Goal: Task Accomplishment & Management: Use online tool/utility

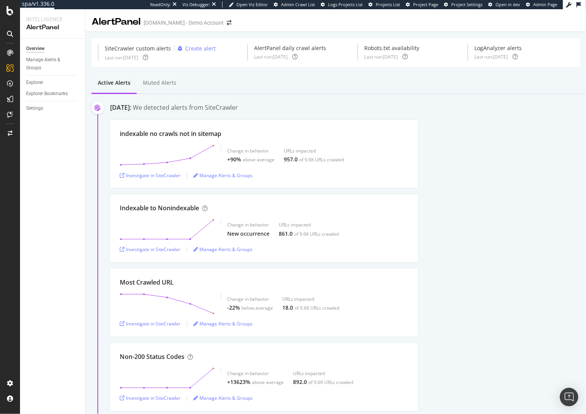
click at [505, 162] on div "indexable no crawls not in sitemap Change in behavior +90% above average URLs i…" at bounding box center [348, 154] width 476 height 68
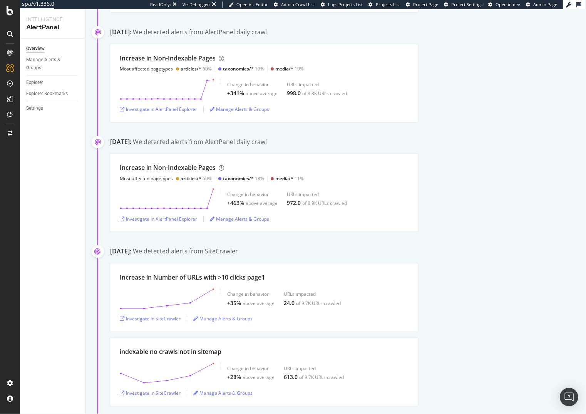
scroll to position [812, 0]
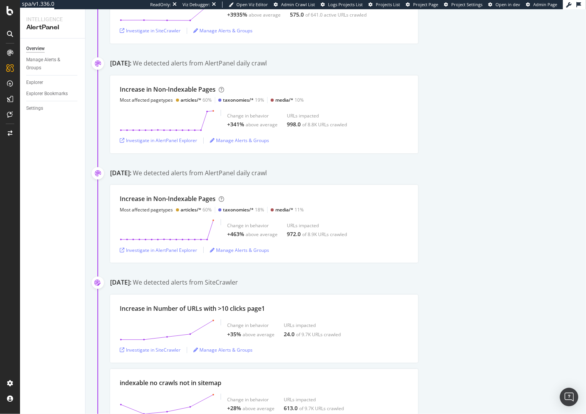
click at [510, 152] on div "Increase in Non-Indexable Pages Most affected pagetypes articles/* 60% taxonomi…" at bounding box center [348, 114] width 476 height 78
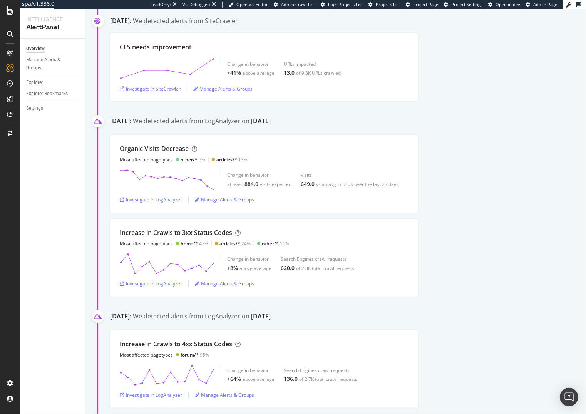
scroll to position [1924, 0]
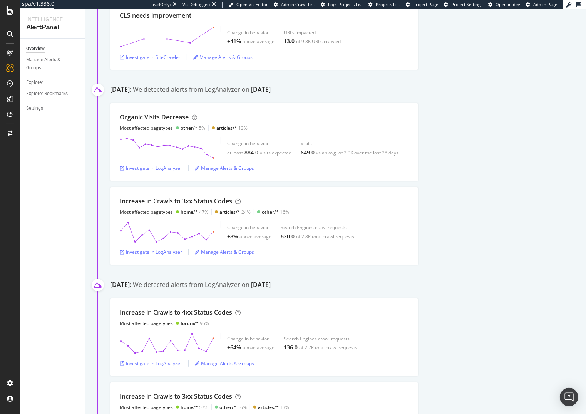
click at [479, 140] on div "Organic Visits Decrease Most affected pagetypes other/* 5% articles/* 13% Chang…" at bounding box center [348, 142] width 476 height 78
click at [483, 133] on div "Organic Visits Decrease Most affected pagetypes other/* 5% articles/* 13% Chang…" at bounding box center [348, 142] width 476 height 78
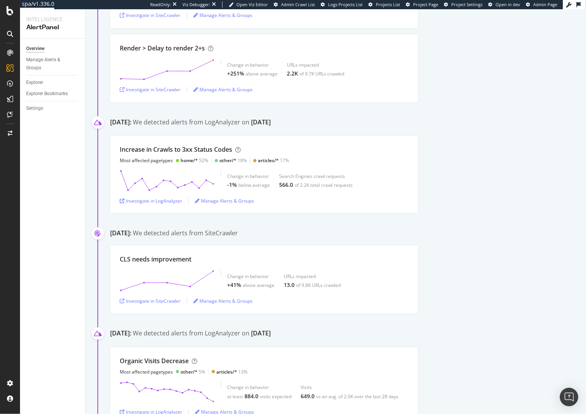
scroll to position [1753, 0]
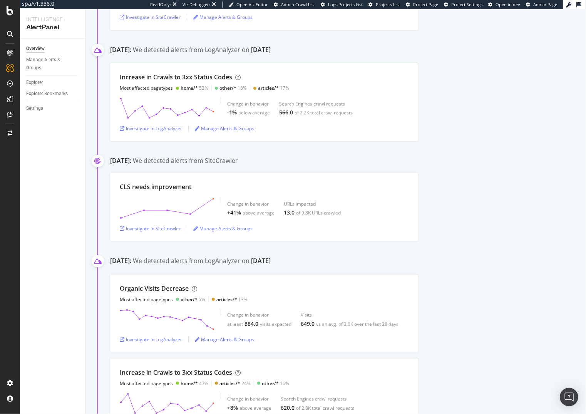
click at [486, 124] on div "Increase in Crawls to 3xx Status Codes Most affected pagetypes home/* 52% other…" at bounding box center [348, 102] width 476 height 78
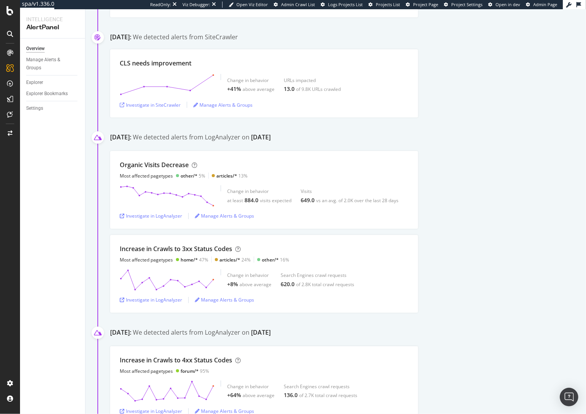
scroll to position [1881, 0]
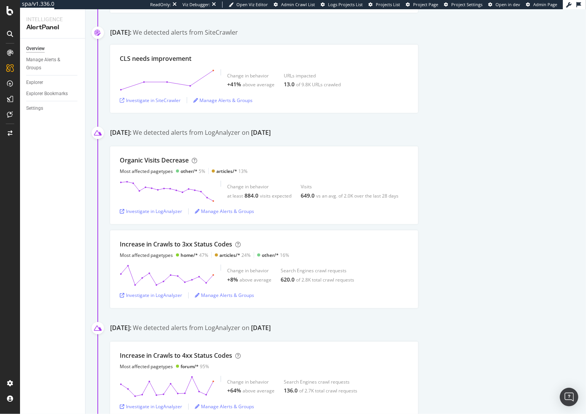
click at [490, 167] on div "Organic Visits Decrease Most affected pagetypes other/* 5% articles/* 13% Chang…" at bounding box center [348, 185] width 476 height 78
click at [502, 209] on div "Organic Visits Decrease Most affected pagetypes other/* 5% articles/* 13% Chang…" at bounding box center [348, 185] width 476 height 78
click at [486, 181] on div "Organic Visits Decrease Most affected pagetypes other/* 5% articles/* 13% Chang…" at bounding box center [348, 185] width 476 height 78
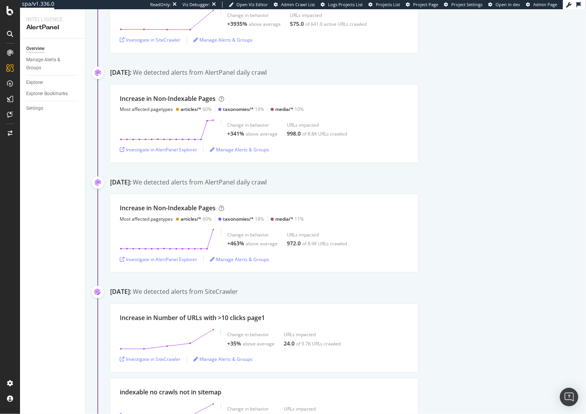
scroll to position [812, 0]
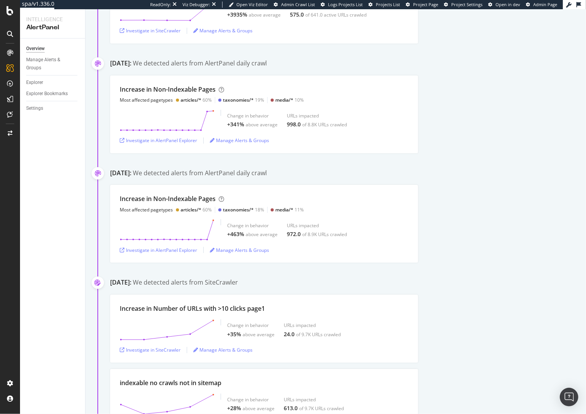
click at [487, 177] on div "August 5th 2025: We detected alerts from AlertPanel daily crawl" at bounding box center [348, 174] width 476 height 10
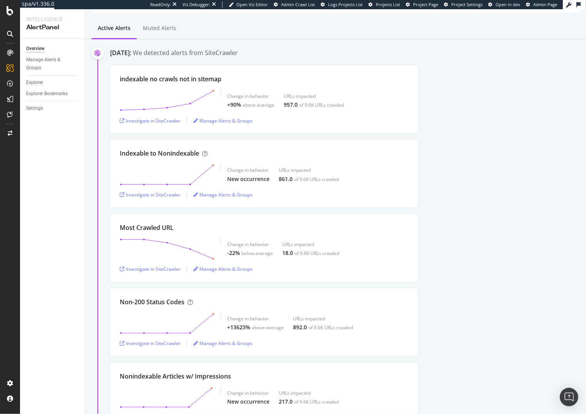
scroll to position [0, 0]
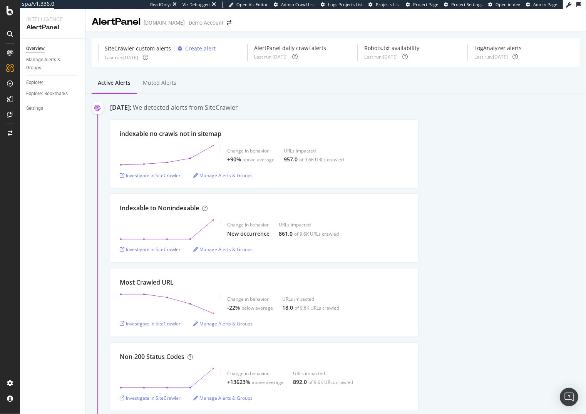
click at [494, 146] on div "indexable no crawls not in sitemap Change in behavior +90% above average URLs i…" at bounding box center [348, 154] width 476 height 68
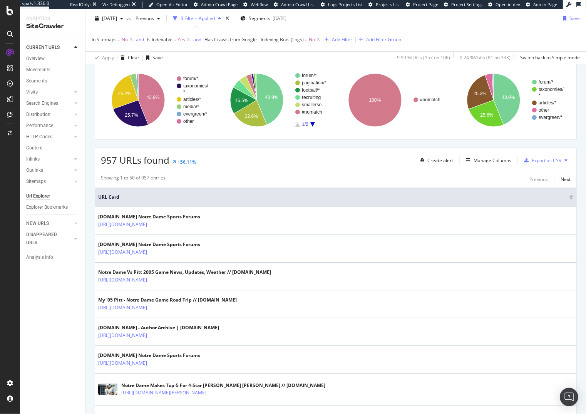
scroll to position [85, 0]
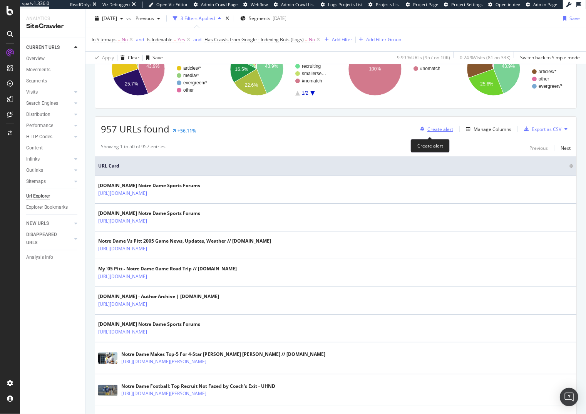
click at [435, 129] on div "Create alert" at bounding box center [440, 129] width 26 height 7
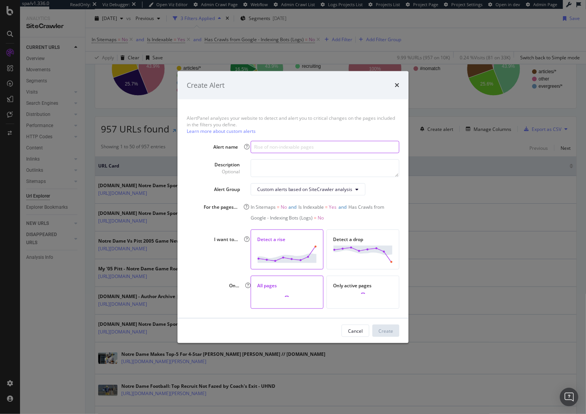
click at [302, 146] on input "modal" at bounding box center [325, 146] width 149 height 12
click at [266, 166] on textarea "modal" at bounding box center [325, 168] width 149 height 18
click at [279, 166] on textarea "modal" at bounding box center [325, 168] width 149 height 18
click at [284, 139] on div "AlertPanel analyzes your website to detect and alert you to critical changes on…" at bounding box center [292, 208] width 231 height 219
click at [282, 148] on input "modal" at bounding box center [325, 146] width 149 height 12
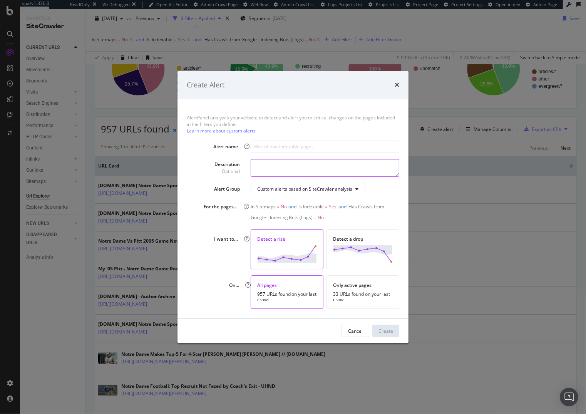
click at [364, 164] on textarea "modal" at bounding box center [325, 168] width 149 height 18
click at [354, 149] on input "modal" at bounding box center [325, 146] width 149 height 12
click at [286, 145] on input "modal" at bounding box center [325, 146] width 149 height 12
type input "Huckberry Custom Demo"
click at [357, 148] on input "Huckberry Custom Demo" at bounding box center [325, 146] width 149 height 12
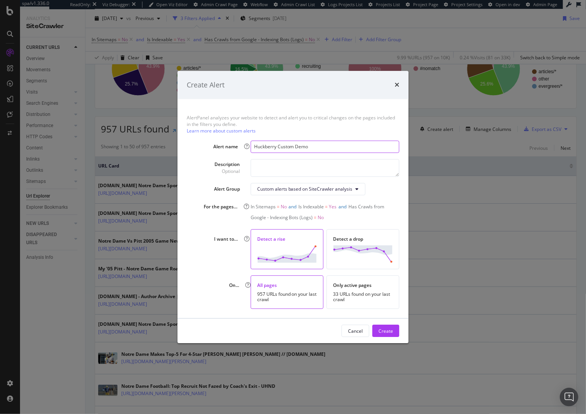
click at [357, 148] on input "Huckberry Custom Demo" at bounding box center [325, 146] width 149 height 12
click at [397, 86] on icon "times" at bounding box center [397, 85] width 5 height 6
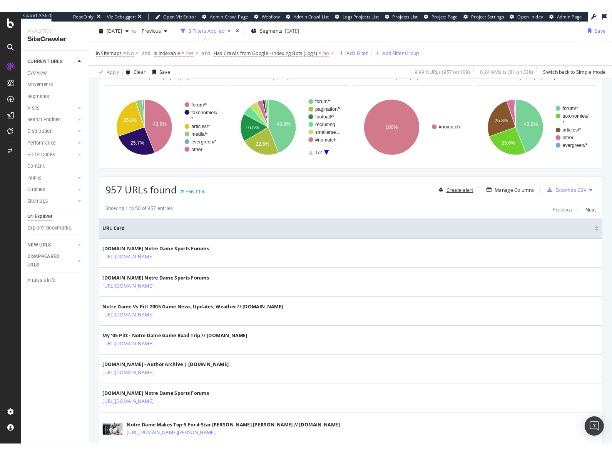
scroll to position [0, 0]
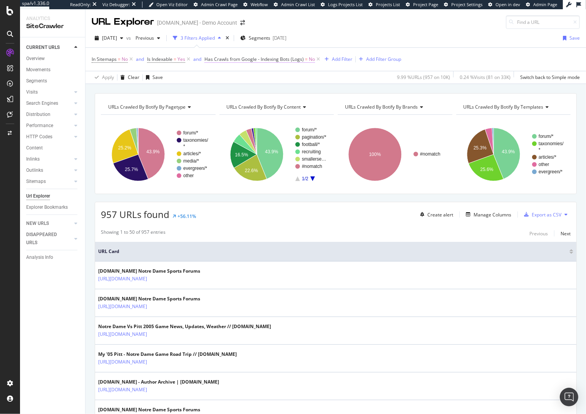
click at [262, 60] on span "Has Crawls from Google - Indexing Bots (Logs)" at bounding box center [253, 59] width 99 height 7
click at [221, 100] on icon at bounding box center [220, 102] width 5 height 5
click at [220, 121] on div "Yes" at bounding box center [254, 118] width 82 height 10
click at [289, 118] on div "Apply" at bounding box center [290, 118] width 12 height 7
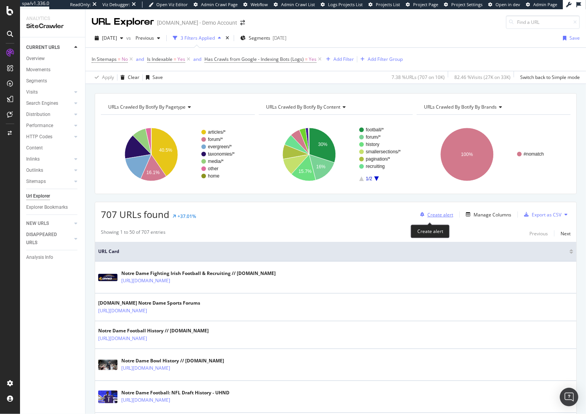
click at [435, 217] on div "Create alert" at bounding box center [440, 214] width 26 height 7
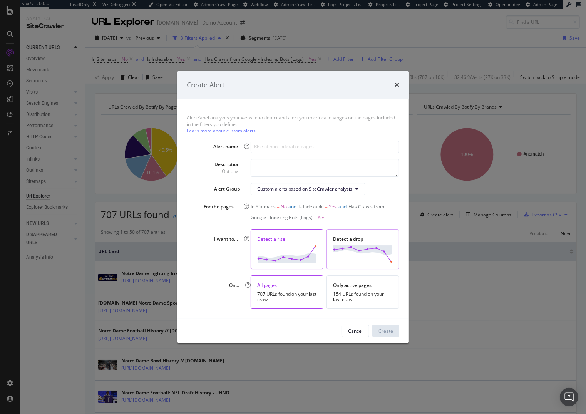
click at [361, 252] on img "modal" at bounding box center [363, 253] width 60 height 17
click at [301, 256] on img "modal" at bounding box center [287, 253] width 60 height 17
drag, startPoint x: 356, startPoint y: 255, endPoint x: 349, endPoint y: 255, distance: 6.5
click at [357, 255] on img "modal" at bounding box center [363, 253] width 60 height 17
drag, startPoint x: 293, startPoint y: 249, endPoint x: 328, endPoint y: 253, distance: 35.7
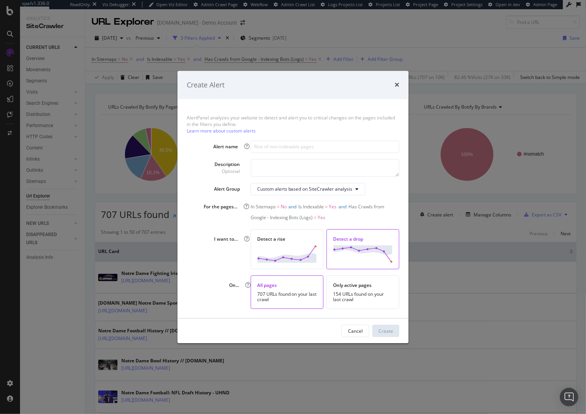
click at [293, 249] on img "modal" at bounding box center [287, 253] width 60 height 17
click at [350, 301] on div "154 URLs found on your last crawl" at bounding box center [363, 296] width 60 height 11
click at [353, 256] on img "modal" at bounding box center [363, 253] width 60 height 17
click at [395, 84] on icon "times" at bounding box center [397, 85] width 5 height 6
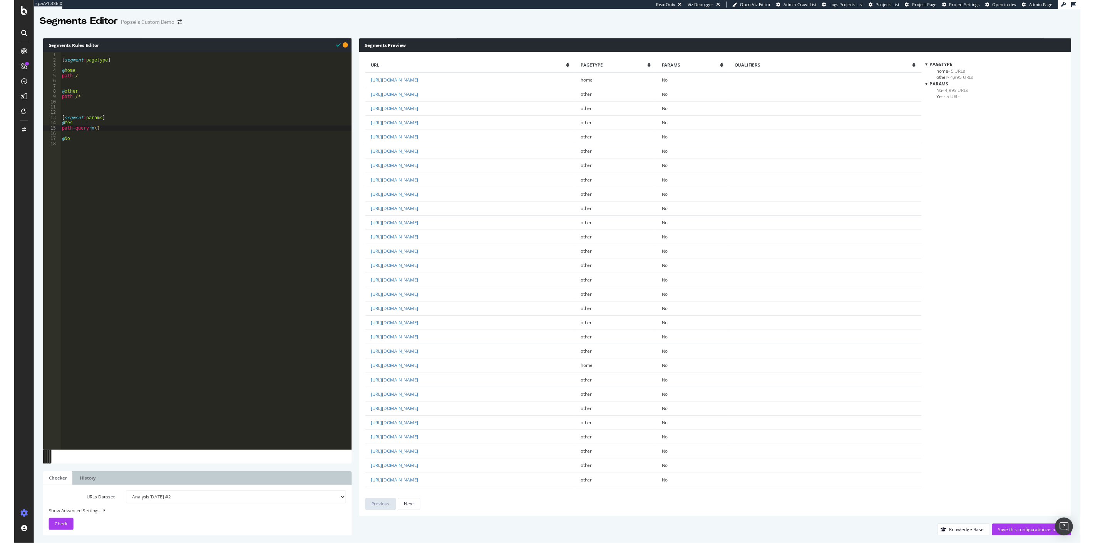
scroll to position [0, 2]
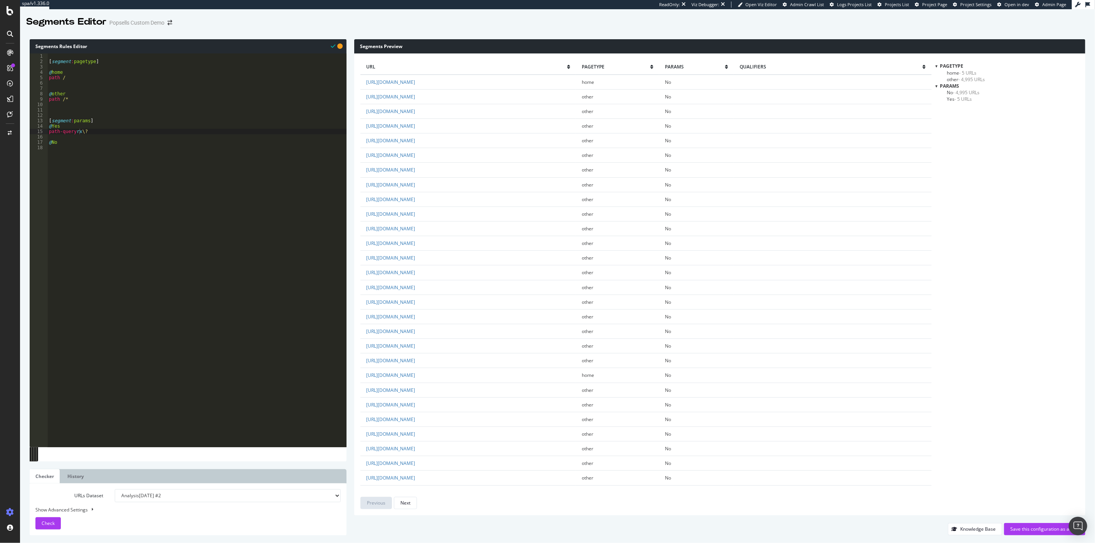
click at [961, 72] on span "- 5 URLs" at bounding box center [967, 73] width 17 height 7
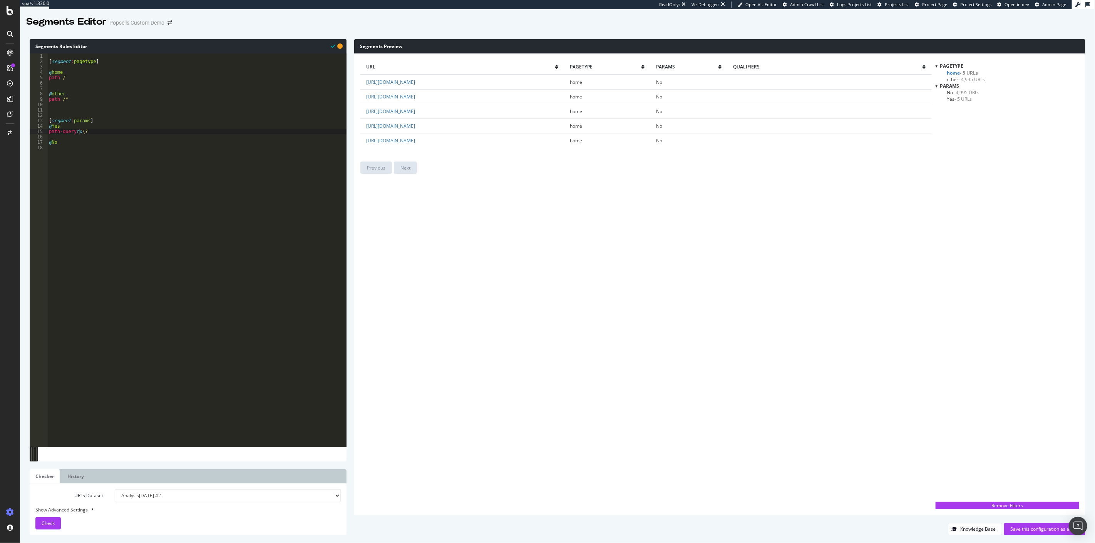
type textarea "path /"
click at [81, 80] on div "[ segment : pagetype ] @ home path / @ other path /* [ segment : params ] @ Yes…" at bounding box center [196, 255] width 299 height 405
type textarea "host www.*"
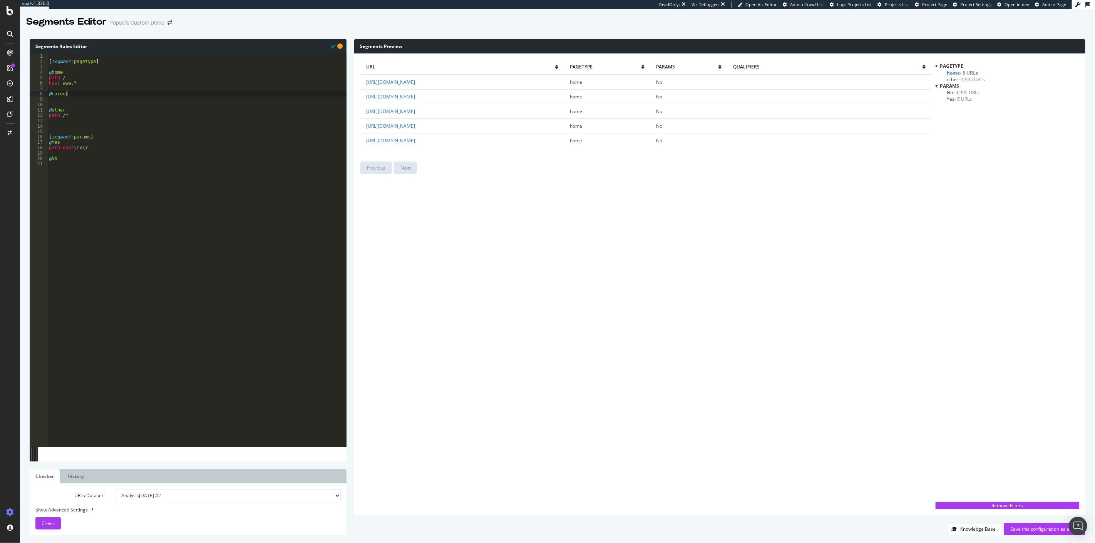
scroll to position [0, 1]
type textarea "@careers"
drag, startPoint x: 91, startPoint y: 82, endPoint x: 48, endPoint y: 83, distance: 43.1
click at [48, 83] on div "[ segment : pagetype ] @ home path / host www.* @ careers host careers.* @ othe…" at bounding box center [196, 255] width 299 height 405
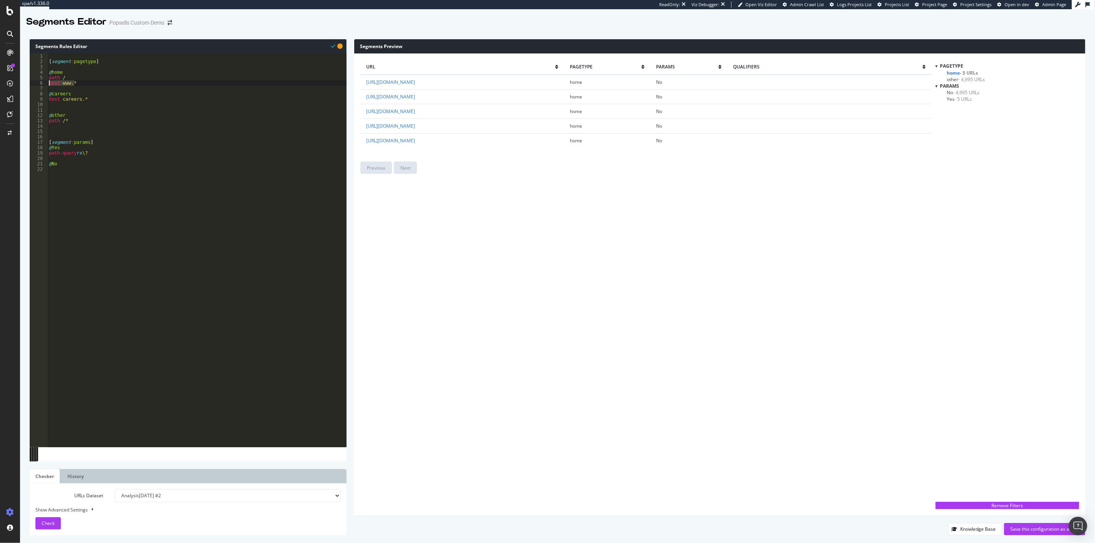
type textarea "host www.*"
click at [97, 97] on div "[ segment : pagetype ] @ home path / @ careers host careers.* @ other path /* […" at bounding box center [196, 255] width 299 height 405
click at [96, 100] on div "[ segment : pagetype ] @ home path / @ careers host careers.* @ other path /* […" at bounding box center [196, 255] width 299 height 405
drag, startPoint x: 98, startPoint y: 143, endPoint x: 48, endPoint y: 142, distance: 50.0
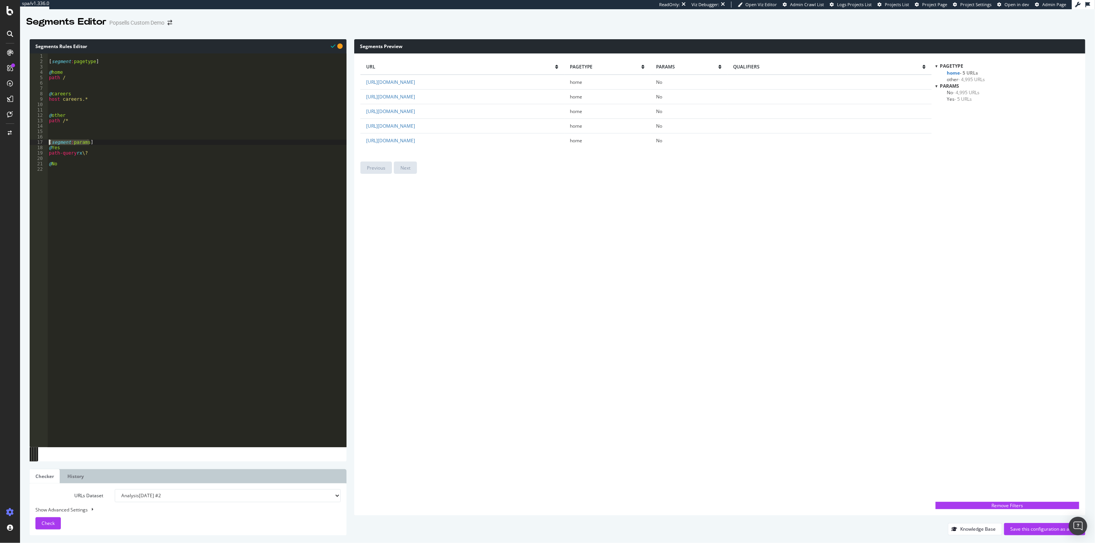
click at [48, 142] on div "[ segment : pagetype ] @ home path / @ careers host careers.* @ other path /* […" at bounding box center [196, 255] width 299 height 405
type textarea "[segment:params]"
drag, startPoint x: 72, startPoint y: 194, endPoint x: 74, endPoint y: 189, distance: 4.9
click at [74, 191] on div "[ segment : pagetype ] @ home path / @ careers host careers.* @ other path /* […" at bounding box center [196, 255] width 299 height 405
paste textarea "[segment:params]"
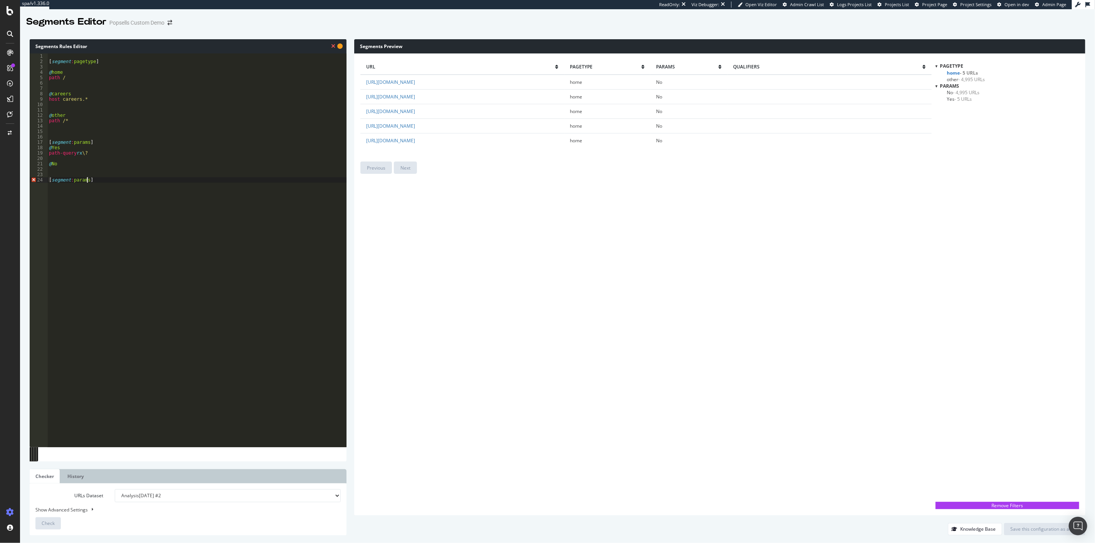
drag, startPoint x: 87, startPoint y: 179, endPoint x: 92, endPoint y: 181, distance: 6.1
click at [87, 179] on div "[ segment : pagetype ] @ home path / @ careers host careers.* @ other path /* […" at bounding box center [196, 255] width 299 height 405
type textarea "[segment:http]"
click at [90, 179] on div "[ segment : pagetype ] @ home path / @ careers host careers.* @ other path /* […" at bounding box center [196, 255] width 299 height 405
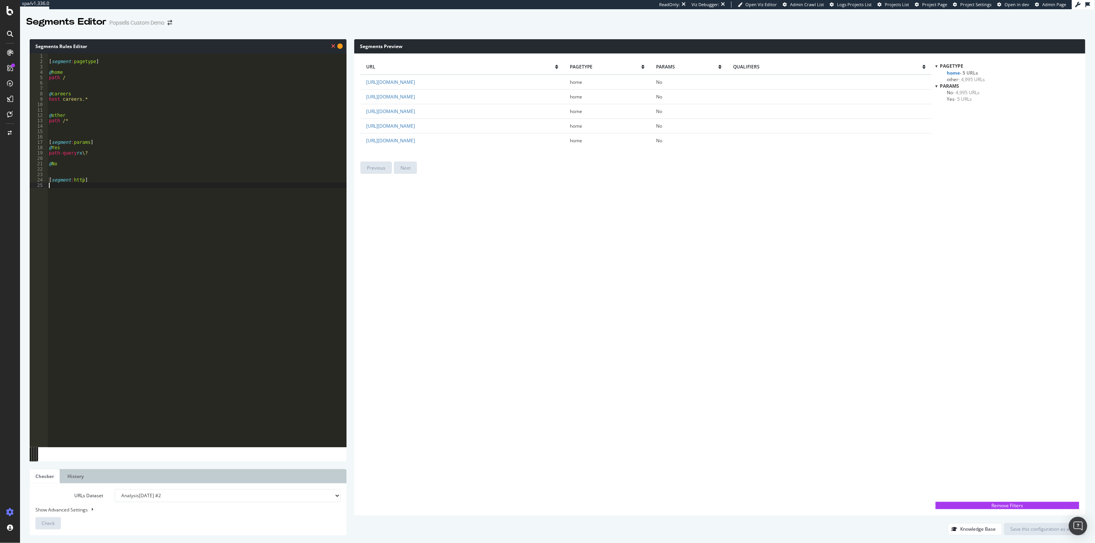
scroll to position [0, 0]
type textarea "p"
type textarea "H"
type textarea "@HTTPS"
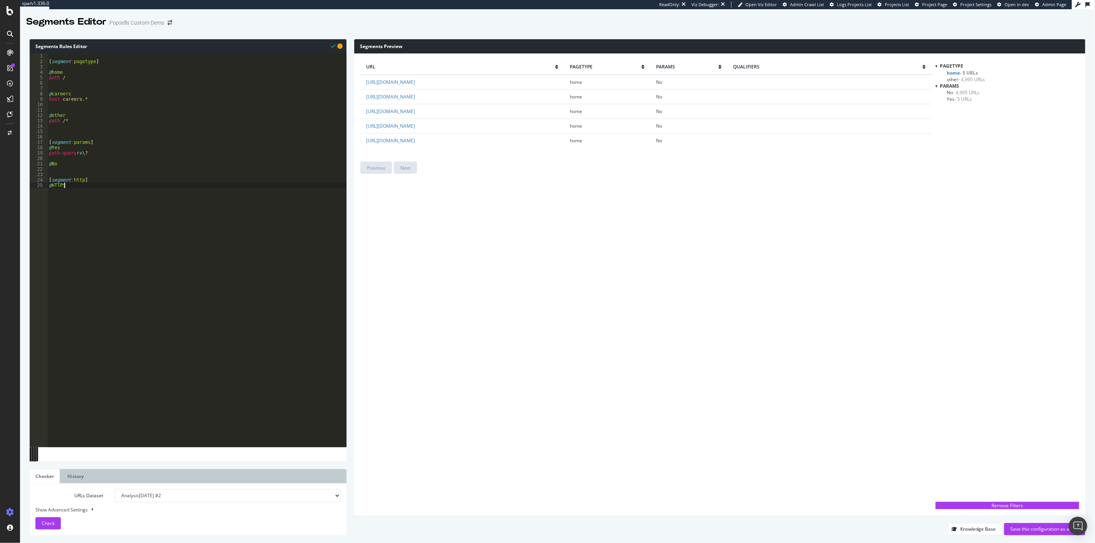
scroll to position [0, 0]
type textarea "url https*"
type textarea "@HTTP"
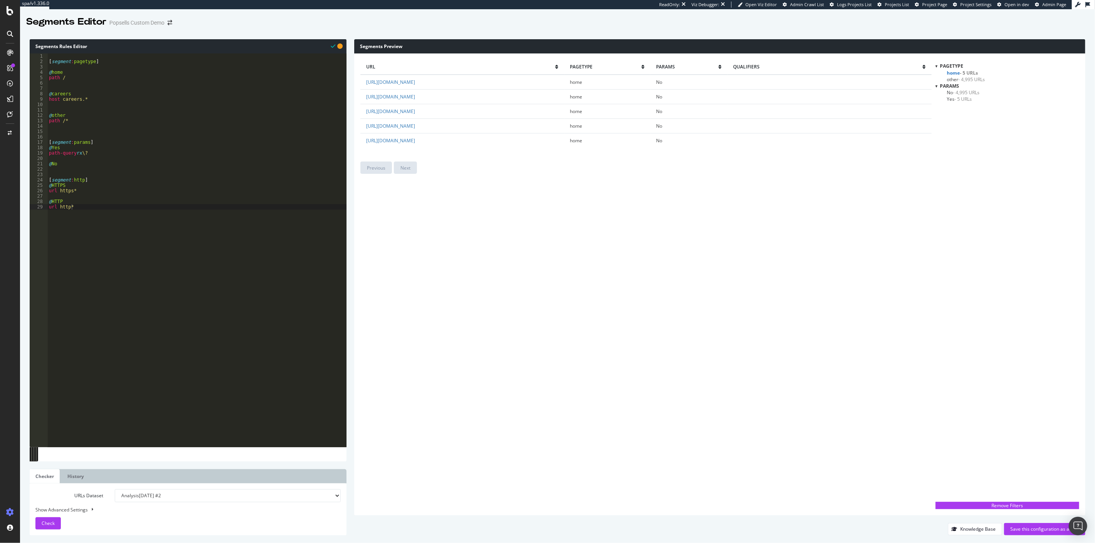
click at [971, 77] on span "- 4,995 URLs" at bounding box center [971, 79] width 27 height 7
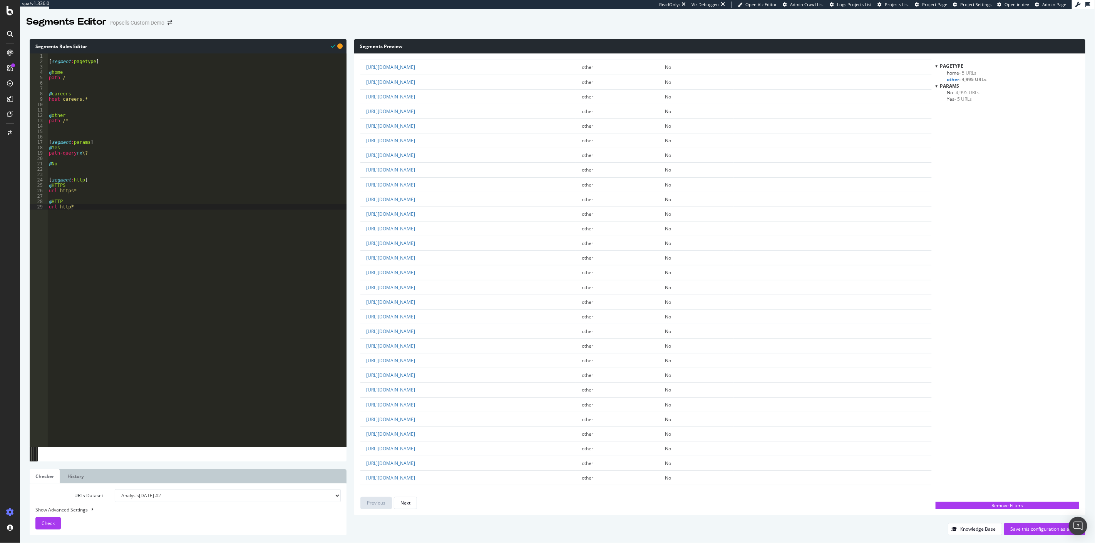
scroll to position [214, 0]
type textarea "host careers.*"
click at [102, 100] on div "[ segment : pagetype ] @ home path / @ careers host careers.* @ other path /* […" at bounding box center [196, 255] width 299 height 405
click at [108, 102] on div "[ segment : pagetype ] @ home path / @ careers host careers.* @ For-Sale @ othe…" at bounding box center [196, 255] width 299 height 405
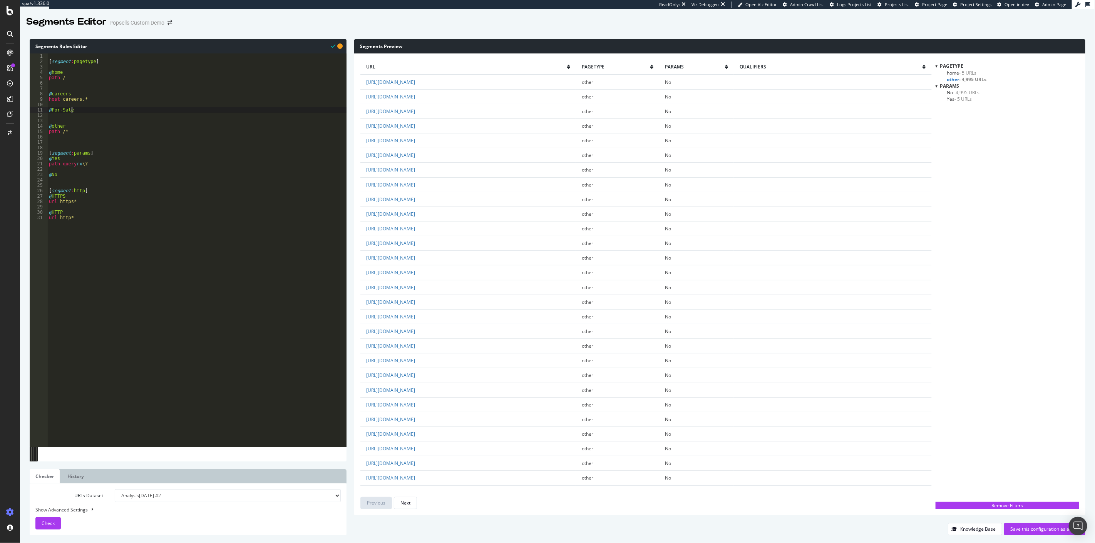
type textarea "host careers.*"
click at [89, 129] on div "[ segment : pagetype ] @ home path / @ careers host careers.* @ For-Sale @ othe…" at bounding box center [196, 255] width 299 height 405
click at [82, 133] on div "[ segment : pagetype ] @ home path / @ careers host careers.* @ For-Sale @ othe…" at bounding box center [196, 255] width 299 height 405
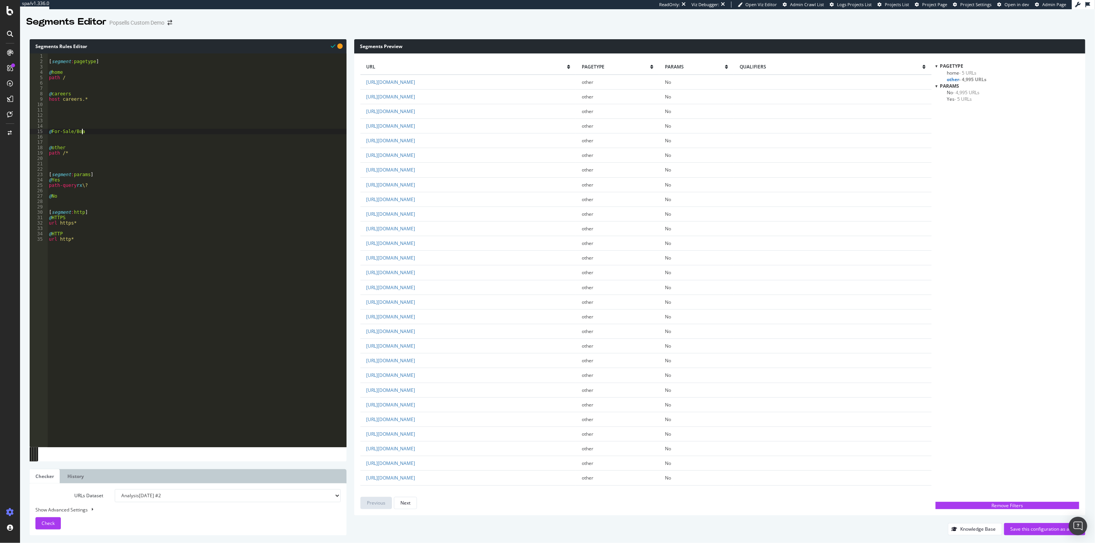
type textarea "@For-Sale/Boats"
type textarea "path /boats-for-sale*"
click at [85, 114] on div "[ segment : pagetype ] @ home path / @ careers host careers.* @ For-Sale/Boats …" at bounding box center [196, 255] width 299 height 405
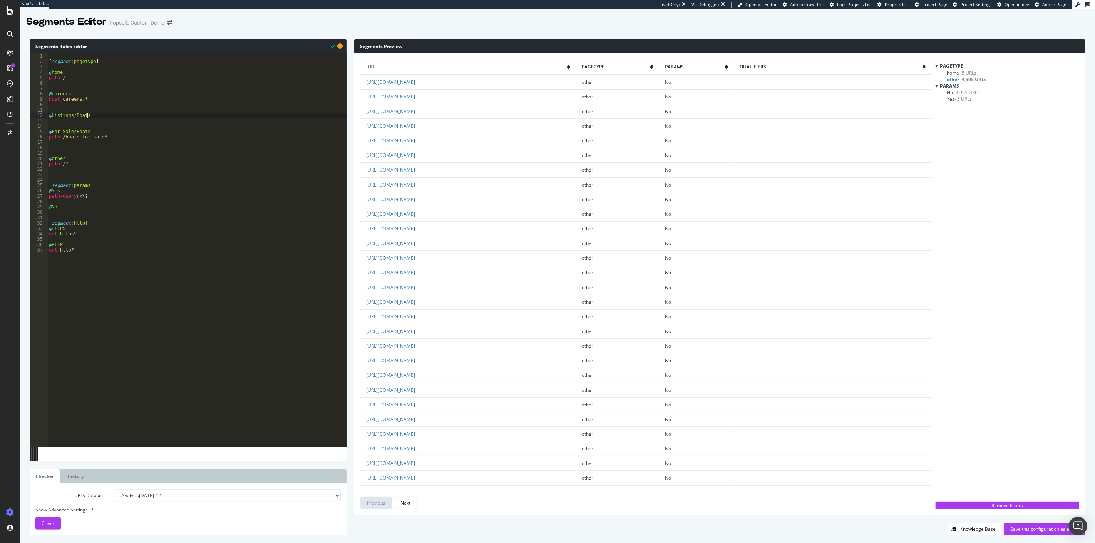
scroll to position [0, 2]
drag, startPoint x: 113, startPoint y: 139, endPoint x: 47, endPoint y: 137, distance: 66.6
click at [47, 137] on div "@Listings/Boats 1 2 3 4 5 6 7 8 9 10 11 12 13 14 15 16 17 18 19 20 21 22 23 24 …" at bounding box center [188, 250] width 317 height 394
click at [62, 116] on div "[ segment : pagetype ] @ home path / @ careers host careers.* @ Listings/Boats …" at bounding box center [196, 255] width 299 height 405
type textarea "@Listings/Boats"
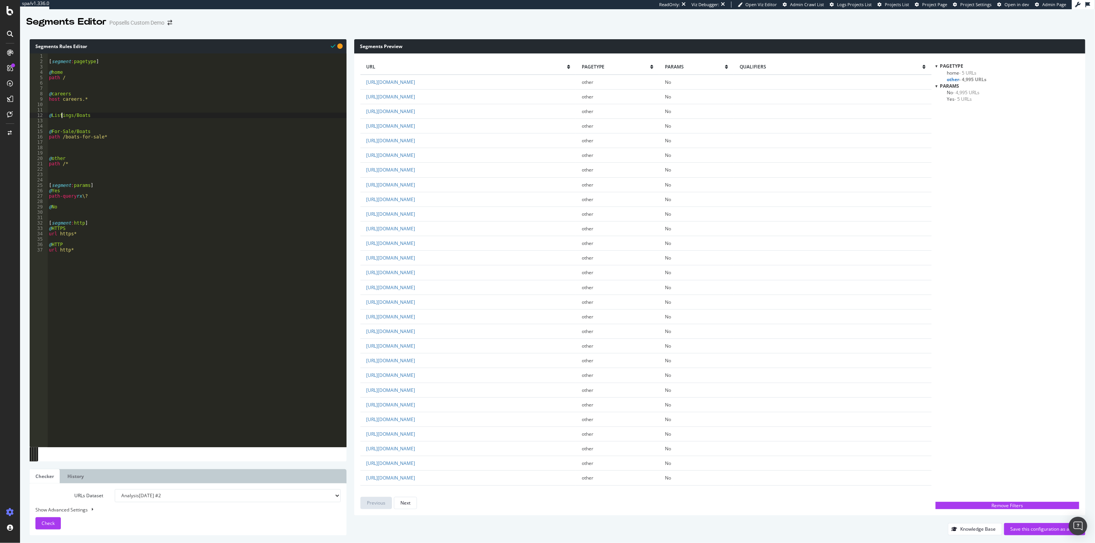
click at [61, 125] on div "[ segment : pagetype ] @ home path / @ careers host careers.* @ Listings/Boats …" at bounding box center [196, 255] width 299 height 405
click at [63, 121] on div "[ segment : pagetype ] @ home path / @ careers host careers.* @ Listings/Boats …" at bounding box center [196, 255] width 299 height 405
paste textarea "@For-Sale/Boats path /boats-for-sale*"
drag, startPoint x: 113, startPoint y: 145, endPoint x: 45, endPoint y: 139, distance: 68.0
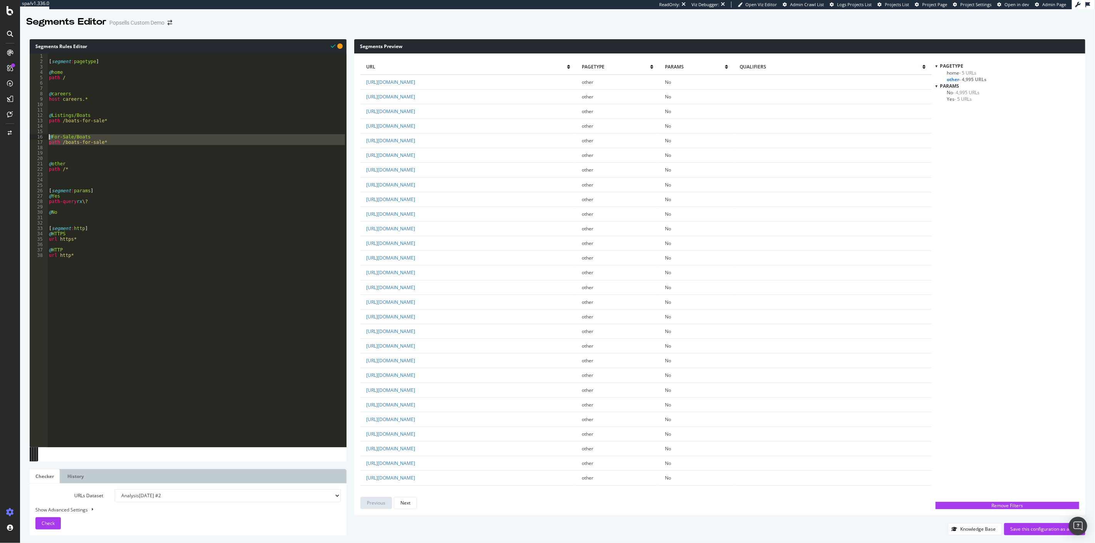
click at [45, 139] on div "1 2 3 4 5 6 7 8 9 10 11 12 13 14 15 16 17 18 19 20 21 22 23 24 25 26 27 28 29 3…" at bounding box center [188, 250] width 317 height 394
type textarea "@For-Sale/Boats path /boats-for-sale*"
click at [105, 104] on div "[ segment : pagetype ] @ home path / @ careers host careers.* @ Listings/Boats …" at bounding box center [196, 255] width 299 height 405
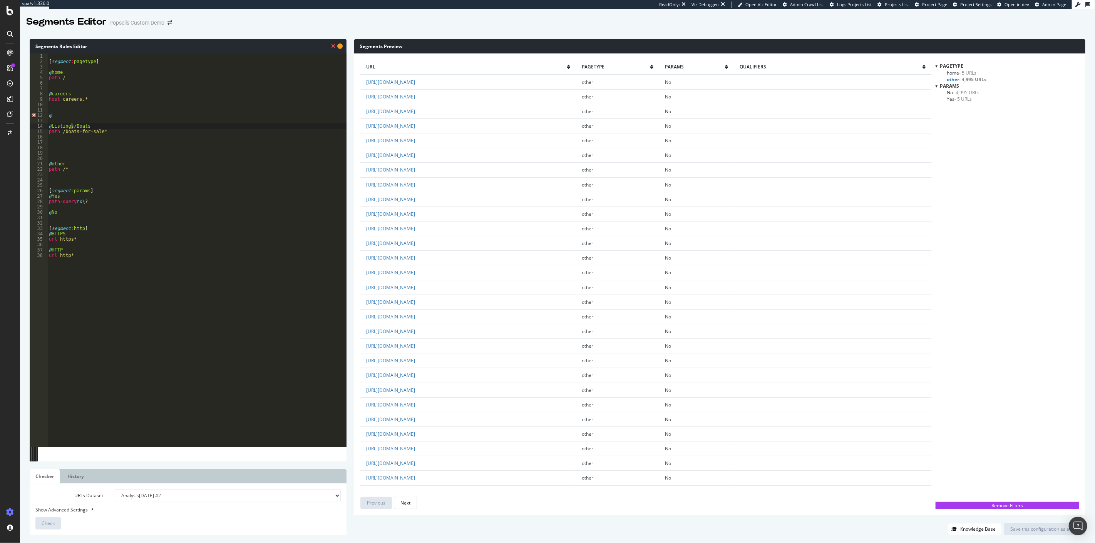
click at [71, 125] on div "[ segment : pagetype ] @ home path / @ careers host careers.* @ @ Listings/Boat…" at bounding box center [196, 255] width 299 height 405
type textarea "@PLP/Boats"
type textarea "@Listing/Boats"
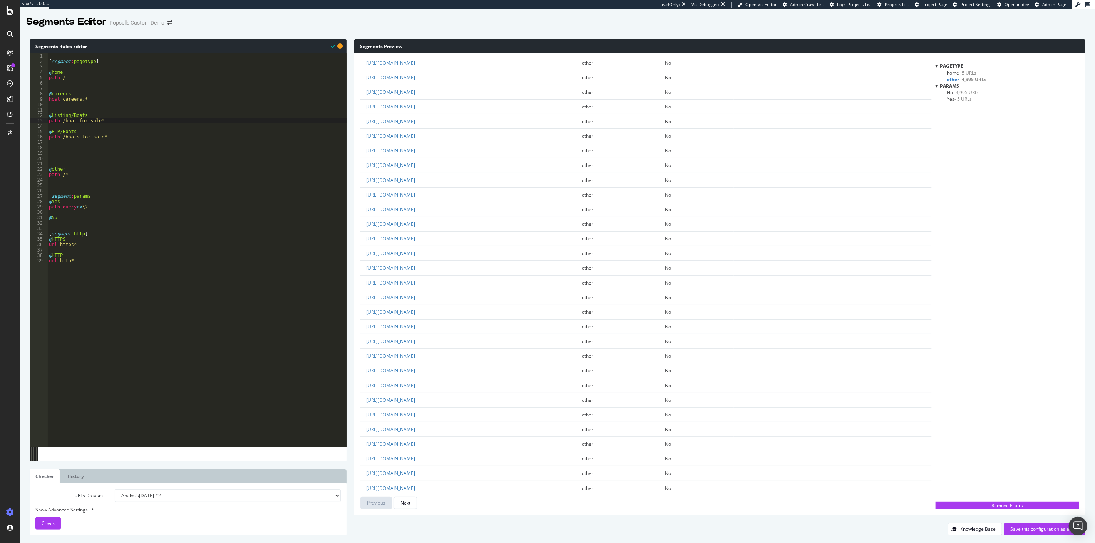
scroll to position [470, 0]
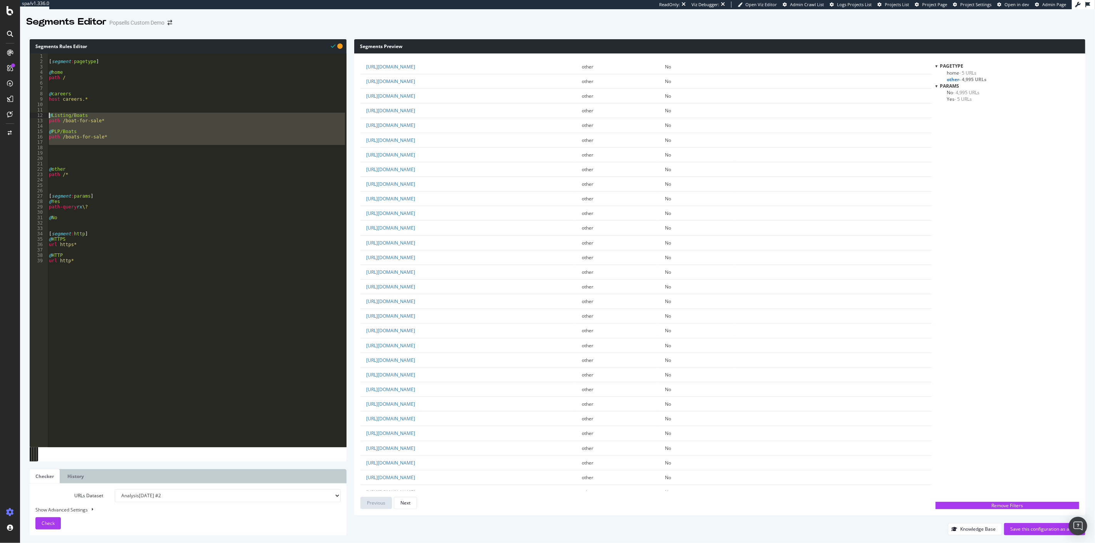
drag, startPoint x: 125, startPoint y: 147, endPoint x: 43, endPoint y: 116, distance: 87.5
click at [43, 116] on div "path /boat-for-sale* 1 2 3 4 5 6 7 8 9 10 11 12 13 14 15 16 17 18 19 20 21 22 2…" at bounding box center [188, 250] width 317 height 394
type textarea "@Listing/Boats path /boat-for-sale*"
click at [66, 150] on div "[ segment : pagetype ] @ home path / @ careers host careers.* @ Listing/Boats p…" at bounding box center [196, 250] width 299 height 394
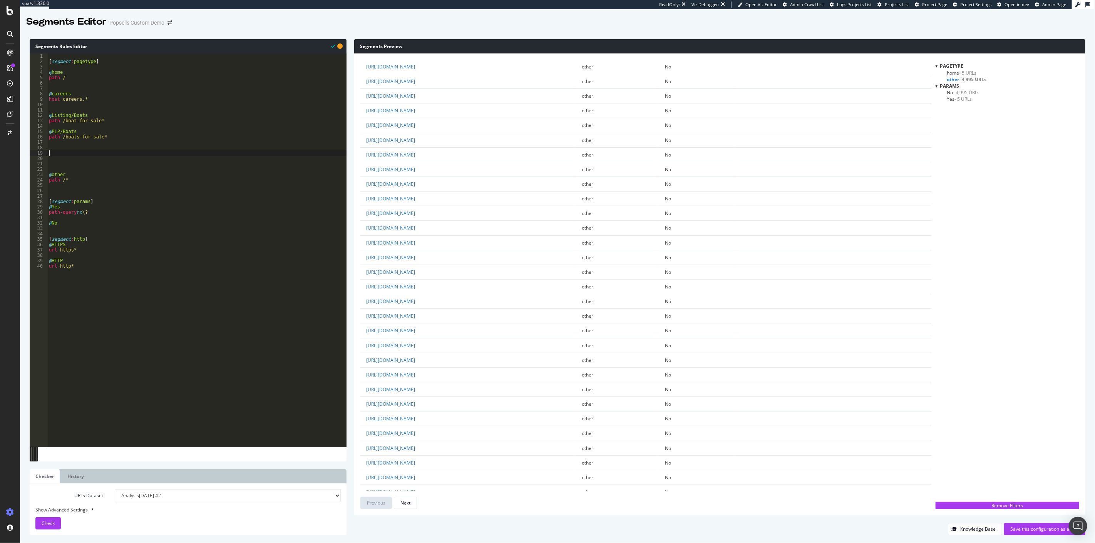
scroll to position [0, 0]
paste textarea "@Listing/Boats"
click at [87, 152] on div "[ segment : pagetype ] @ home path / @ careers host careers.* @ Listing/Boats p…" at bounding box center [196, 255] width 299 height 405
click at [140, 160] on div "[ segment : pagetype ] @ home path / @ careers host careers.* @ Listing/Boats p…" at bounding box center [196, 255] width 299 height 405
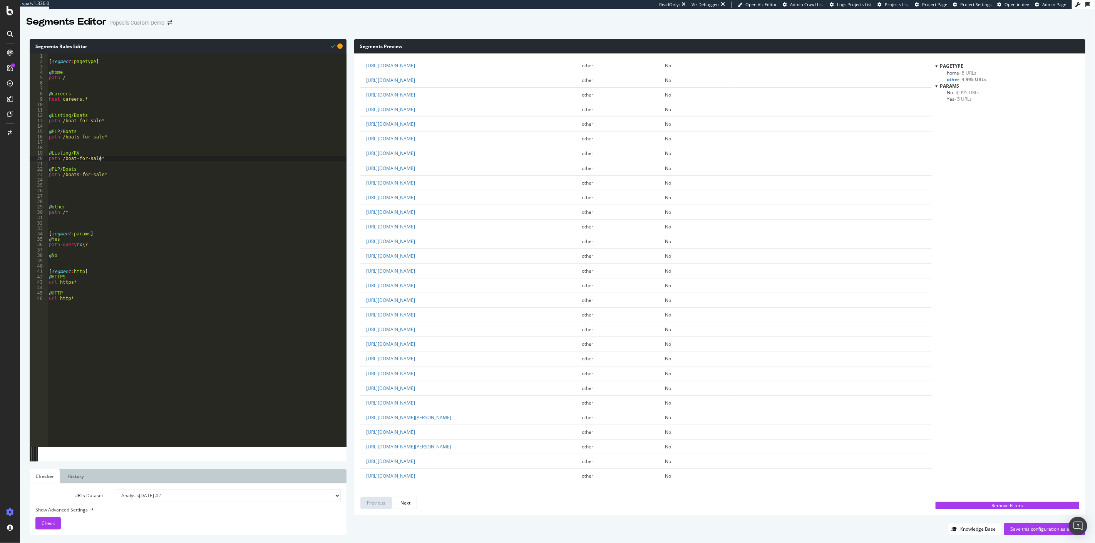
click at [80, 170] on div "[ segment : pagetype ] @ home path / @ careers host careers.* @ Listing/Boats p…" at bounding box center [196, 255] width 299 height 405
click at [74, 172] on div "[ segment : pagetype ] @ home path / @ careers host careers.* @ Listing/Boats p…" at bounding box center [196, 255] width 299 height 405
click at [75, 155] on div "[ segment : pagetype ] @ home path / @ careers host careers.* @ Listing/Boats p…" at bounding box center [196, 255] width 299 height 405
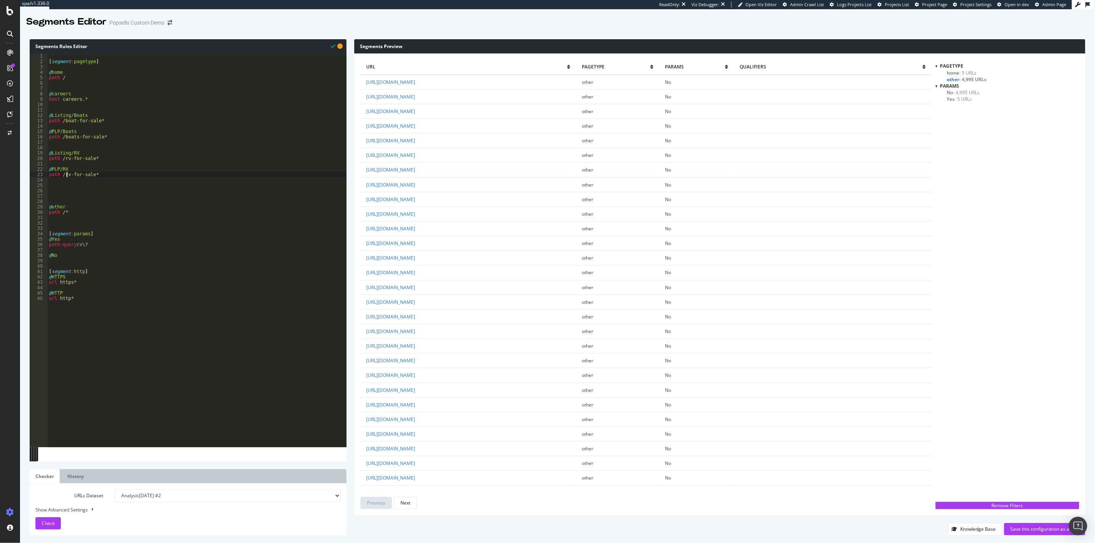
click at [67, 174] on div "[ segment : pagetype ] @ home path / @ careers host careers.* @ Listing/Boats p…" at bounding box center [196, 255] width 299 height 405
click at [70, 174] on div "[ segment : pagetype ] @ home path / @ careers host careers.* @ Listing/Boats p…" at bounding box center [196, 255] width 299 height 405
type textarea "path /rvs-for-sale*"
click at [60, 182] on div "[ segment : pagetype ] @ home path / @ careers host careers.* @ Listing/Boats p…" at bounding box center [196, 255] width 299 height 405
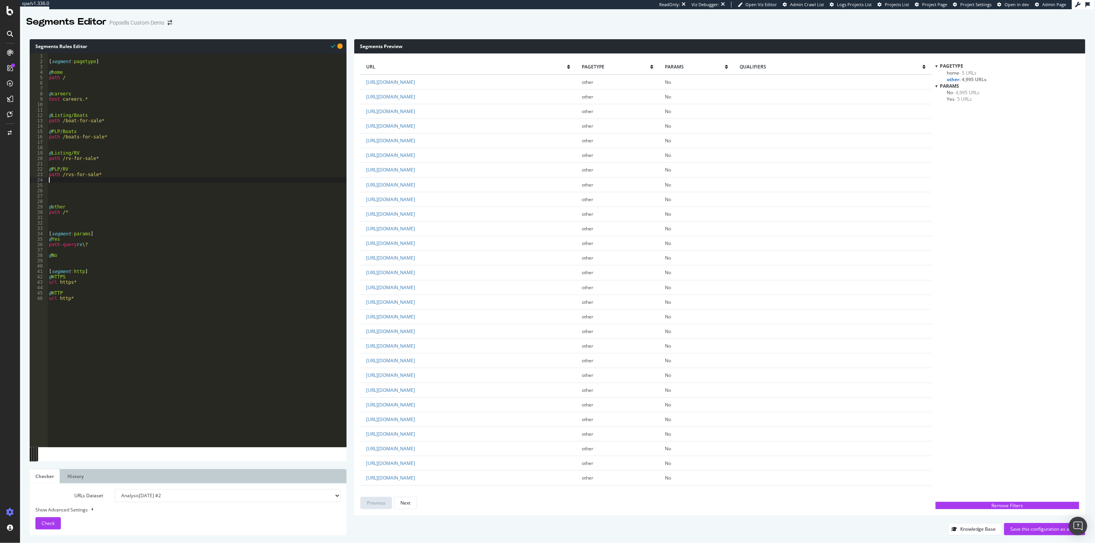
scroll to position [0, 0]
paste textarea "listing_objects product"
click at [118, 139] on div "[ segment : pagetype ] @ home path / @ careers host careers.* @ Listing/Boats p…" at bounding box center [196, 255] width 299 height 405
type textarea "path /boats-for-sale*"
paste textarea "listing_objects product"
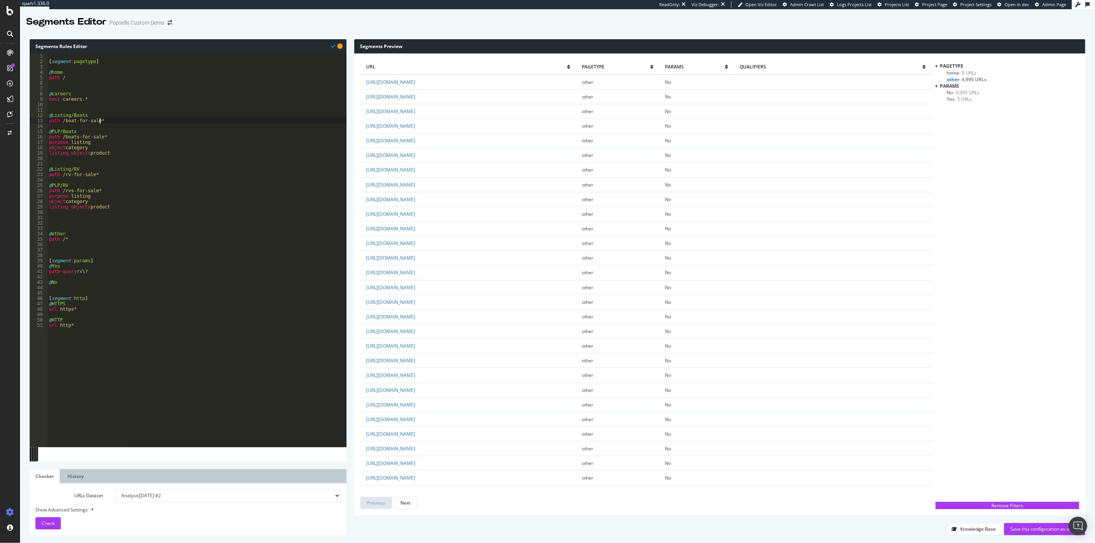
click at [110, 119] on div "[ segment : pagetype ] @ home path / @ careers host careers.* @ Listing/Boats p…" at bounding box center [196, 255] width 299 height 405
type textarea "path /boat-for-sale*"
paste textarea "object product"
click at [105, 186] on div "[ segment : pagetype ] @ home path / @ careers host careers.* @ Listing/Boats p…" at bounding box center [196, 255] width 299 height 405
type textarea "path /rv-for-sale*"
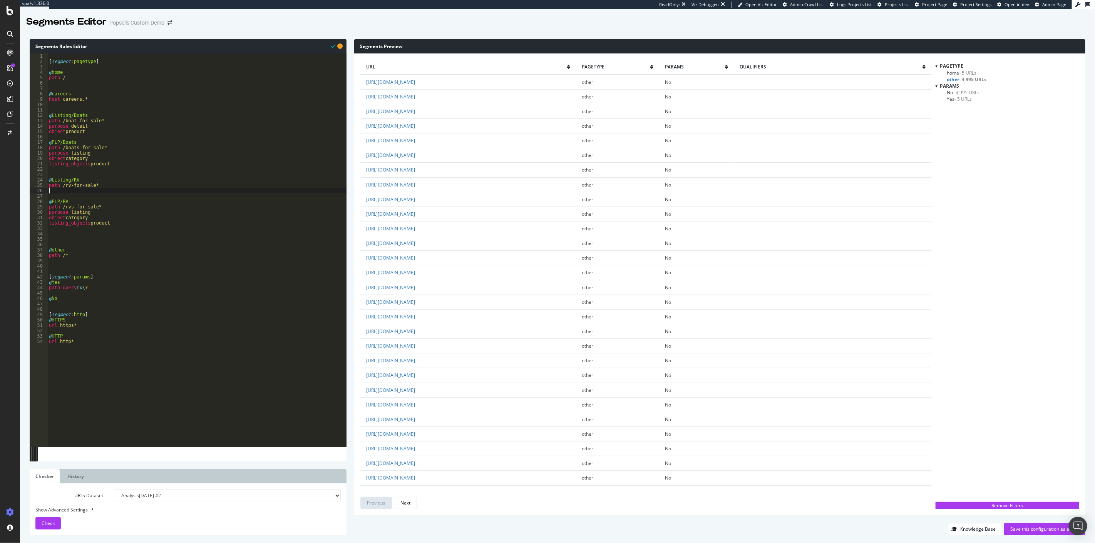
paste textarea "object product"
click at [75, 206] on div "[ segment : pagetype ] @ home path / @ careers host careers.* @ Listing/Boats p…" at bounding box center [196, 255] width 299 height 405
type textarea "@PLP/RVs"
click at [100, 109] on div "[ segment : pagetype ] @ home path / @ careers host careers.* @ Listing/Boats p…" at bounding box center [196, 255] width 299 height 405
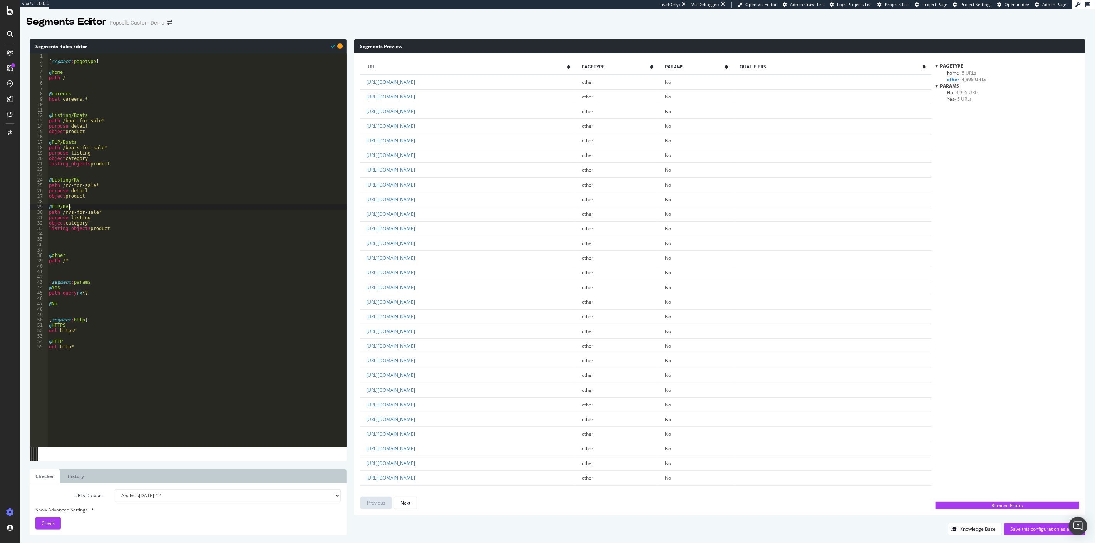
scroll to position [0, 0]
click at [95, 115] on div "[ segment : pagetype ] @ home path / @ careers host careers.* @ Listing/Boats p…" at bounding box center [196, 255] width 299 height 405
type textarea "@Listing/Boats"
click at [58, 525] on button "Check" at bounding box center [47, 524] width 25 height 12
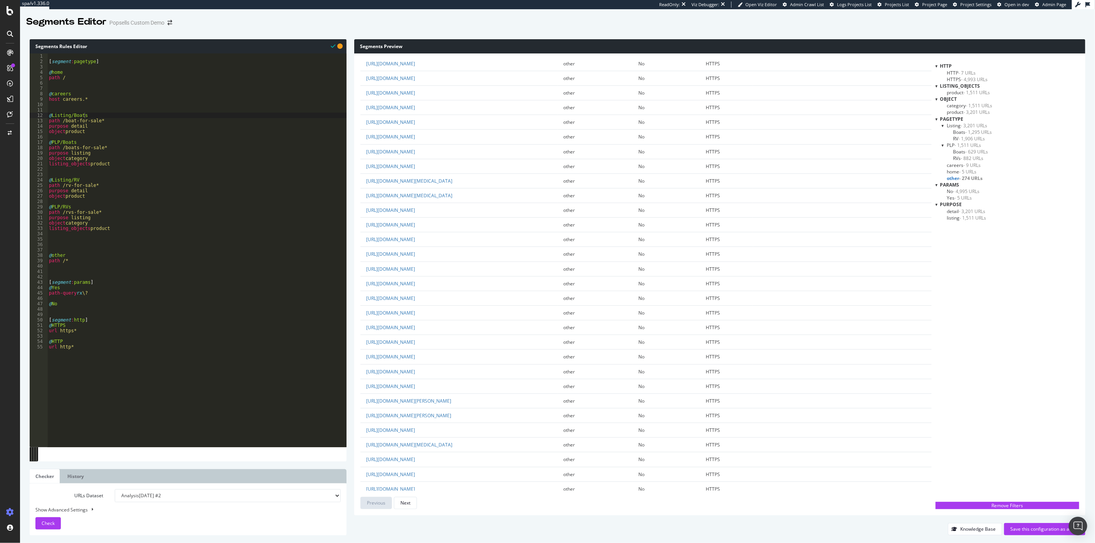
scroll to position [342, 0]
click at [106, 242] on div "[ segment : pagetype ] @ home path / @ careers host careers.* @ Listing/Boats p…" at bounding box center [196, 255] width 299 height 405
type textarea "@Articles/RV"
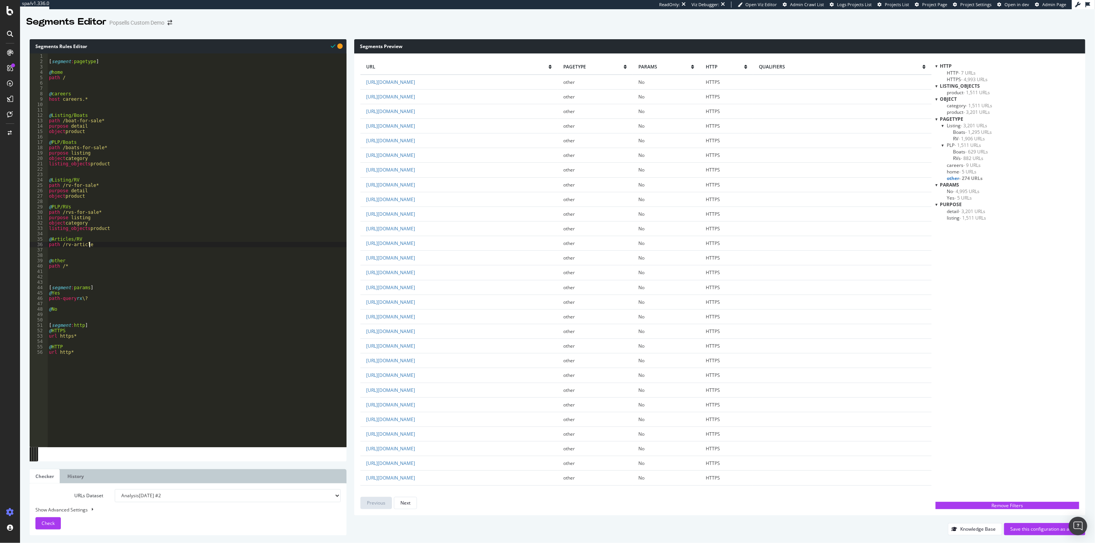
type textarea "path /rv-article*"
type textarea "@Articles/Boat"
click at [107, 246] on div "[ segment : pagetype ] @ home path / @ careers host careers.* @ Listing/Boats p…" at bounding box center [196, 255] width 299 height 405
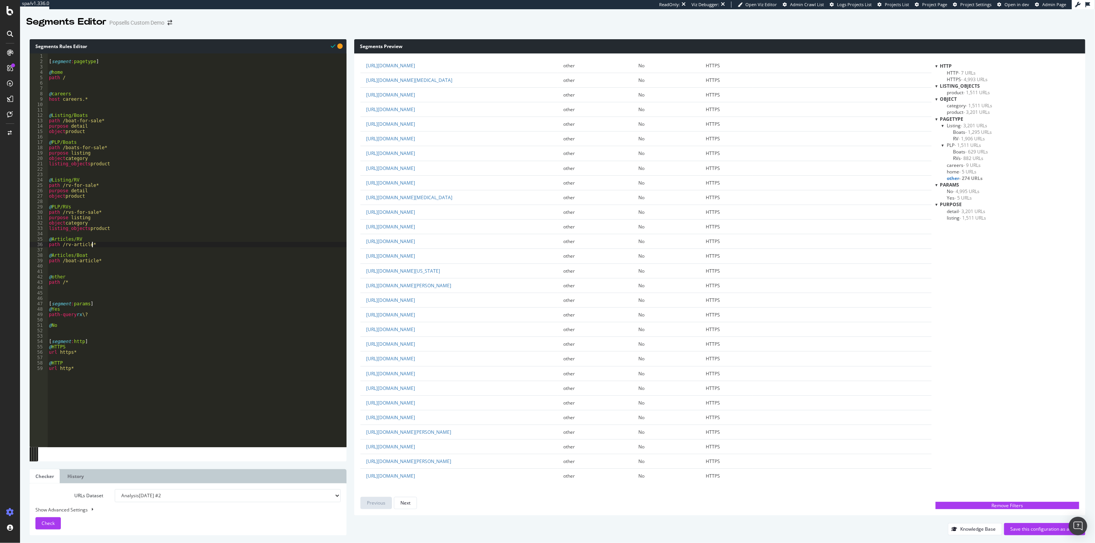
type textarea "path /rv-article*"
paste textarea "object newsArticle"
click at [103, 272] on div "[ segment : pagetype ] @ home path / @ careers host careers.* @ Listing/Boats p…" at bounding box center [196, 255] width 299 height 405
type textarea "path /boat-article*"
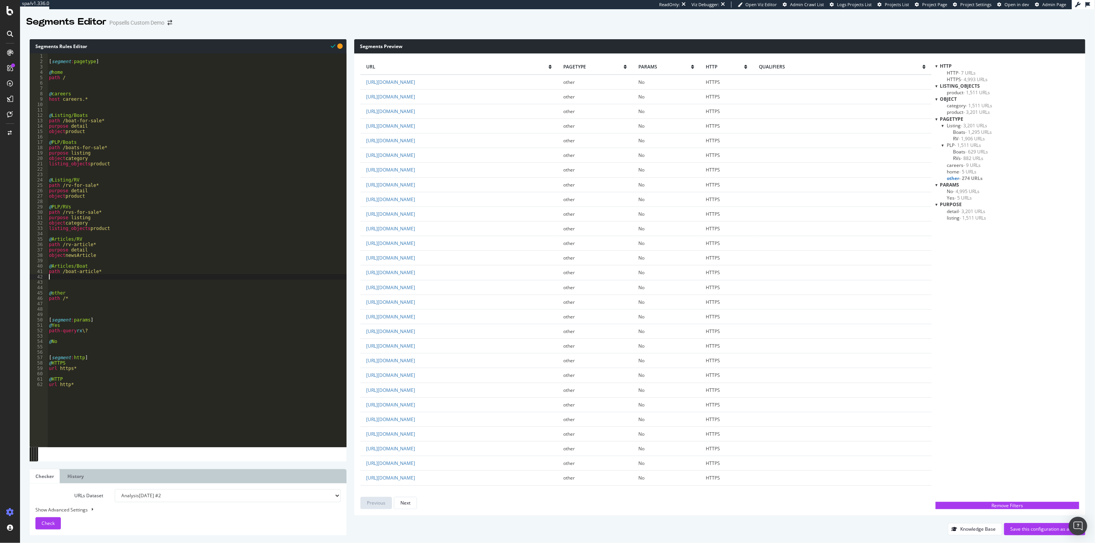
paste textarea "object newsArticle"
type textarea "object newsArticle"
click at [135, 286] on div "[ segment : pagetype ] @ home path / @ careers host careers.* @ Listing/Boats p…" at bounding box center [196, 255] width 299 height 405
drag, startPoint x: 103, startPoint y: 282, endPoint x: 37, endPoint y: 278, distance: 65.5
click at [37, 278] on div "1 2 3 4 5 6 7 8 9 10 11 12 13 14 15 16 17 18 19 20 21 22 23 24 25 26 27 28 29 3…" at bounding box center [188, 250] width 317 height 394
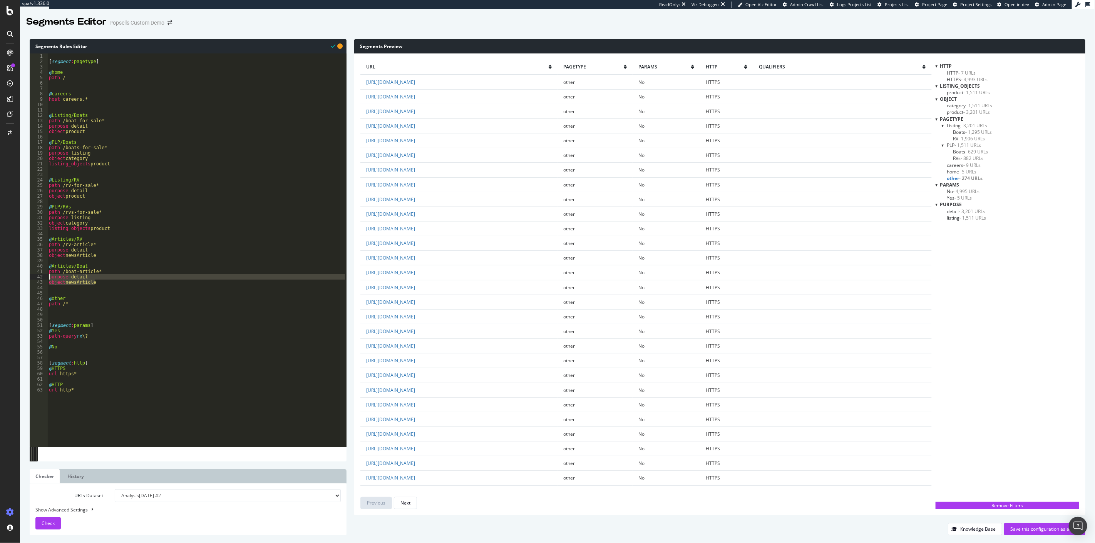
paste textarea "object Blog"
drag, startPoint x: 106, startPoint y: 256, endPoint x: 37, endPoint y: 251, distance: 69.1
click at [37, 251] on div "object Blog 1 2 3 4 5 6 7 8 9 10 11 12 13 14 15 16 17 18 19 20 21 22 23 24 25 2…" at bounding box center [188, 250] width 317 height 394
paste textarea "object Blog"
type textarea "object Blog"
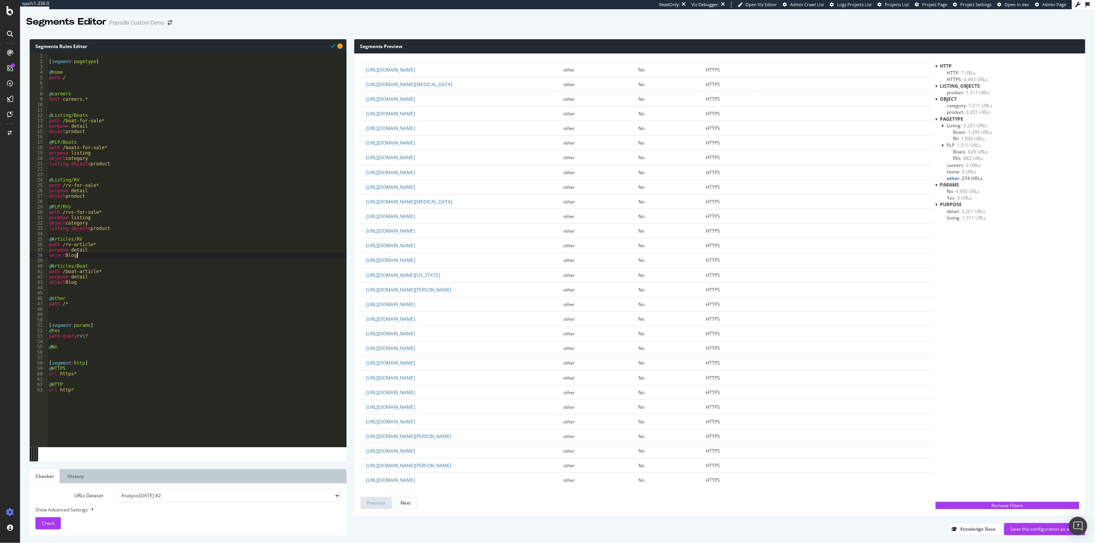
scroll to position [1062, 0]
click at [399, 509] on button "Next" at bounding box center [405, 503] width 23 height 12
click at [400, 509] on button "Next" at bounding box center [405, 503] width 23 height 12
drag, startPoint x: 65, startPoint y: 512, endPoint x: 72, endPoint y: 515, distance: 7.8
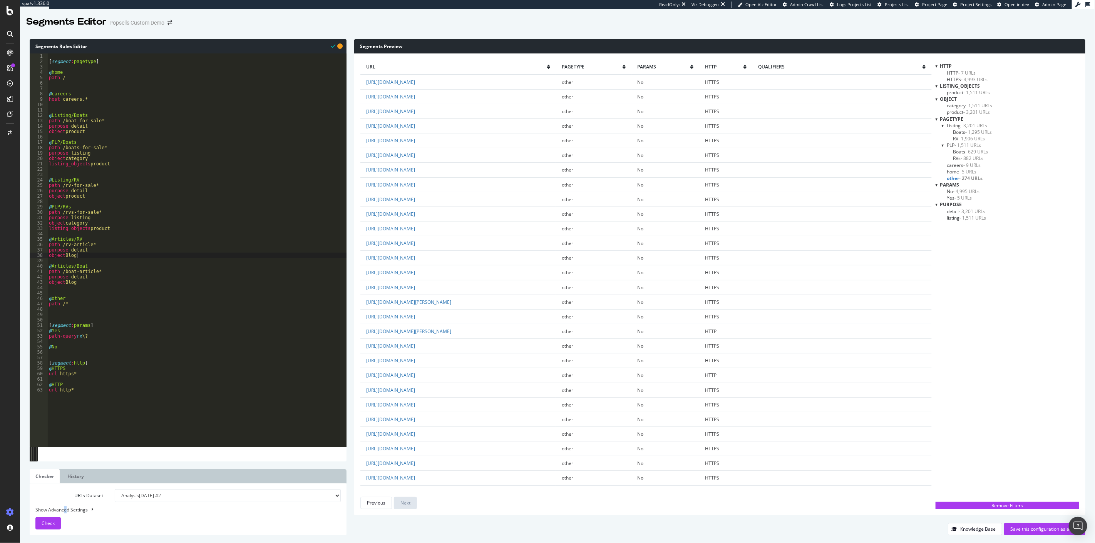
click at [66, 512] on div "Show Advanced Settings" at bounding box center [182, 510] width 305 height 7
select select "5000"
select select "100"
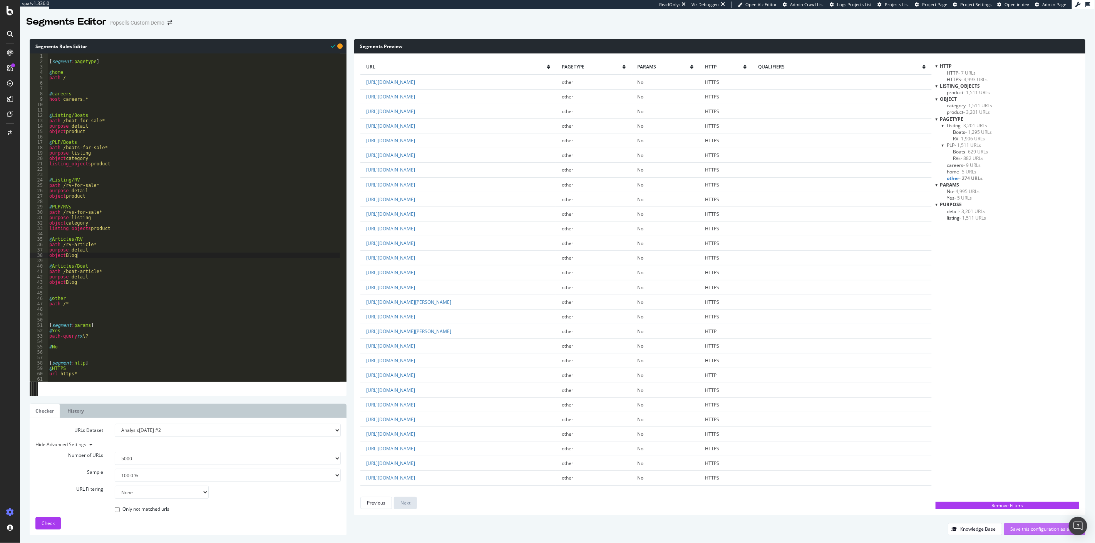
click at [1036, 532] on div "Save this configuration as active" at bounding box center [1044, 529] width 69 height 7
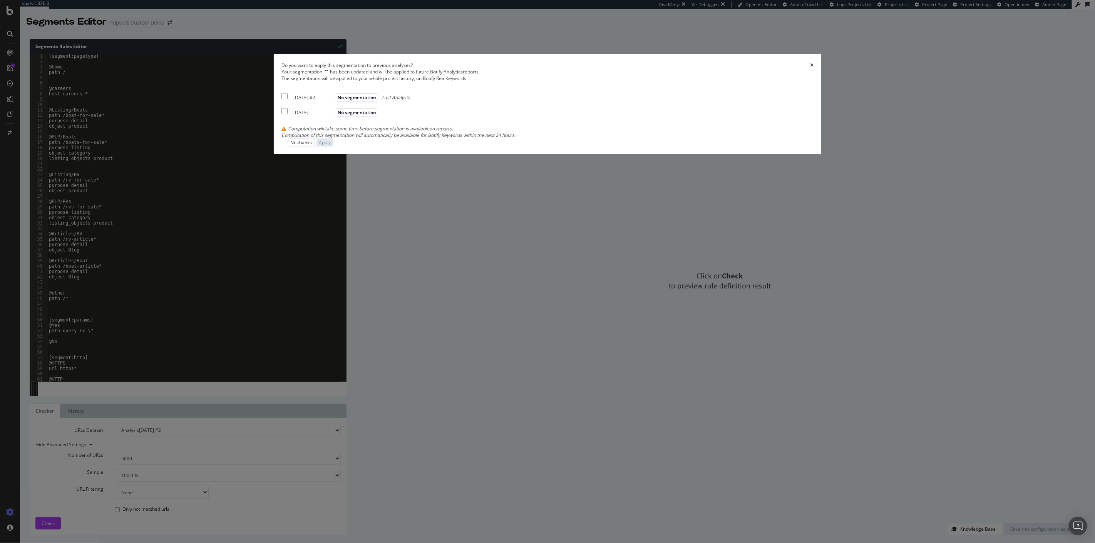
click at [334, 101] on div "[DATE] #2" at bounding box center [313, 97] width 40 height 7
checkbox input "true"
click at [429, 139] on div "Your segmentation " " has been updated and will be applied to future Botify Ana…" at bounding box center [547, 104] width 532 height 70
click at [334, 116] on div "[DATE]" at bounding box center [313, 112] width 40 height 7
checkbox input "true"
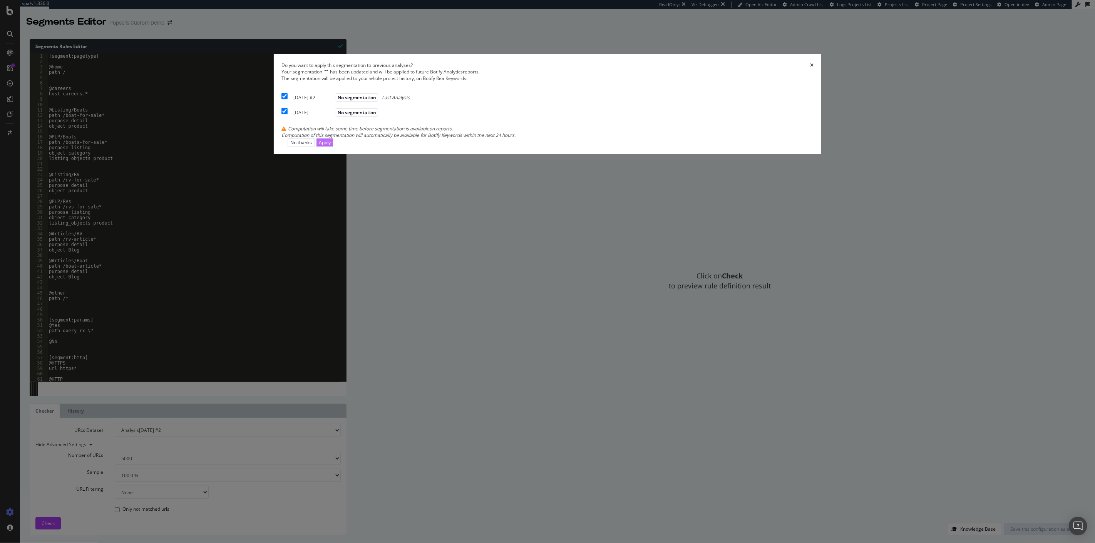
click at [331, 146] on div "Apply" at bounding box center [325, 142] width 12 height 7
